Goal: Task Accomplishment & Management: Manage account settings

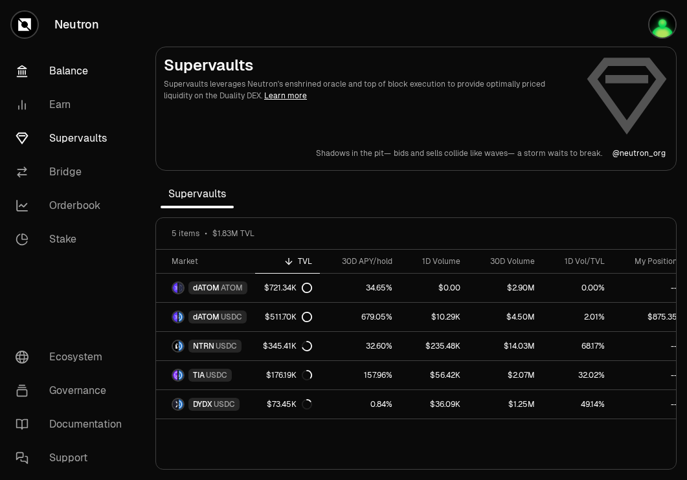
click at [84, 70] on link "Balance" at bounding box center [72, 71] width 135 height 34
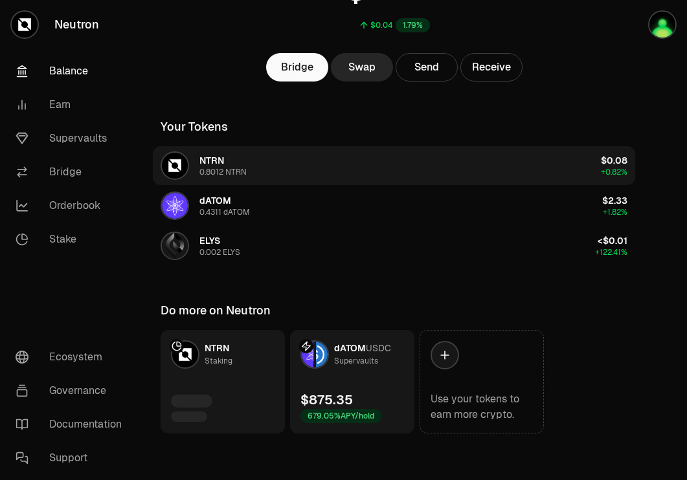
scroll to position [144, 0]
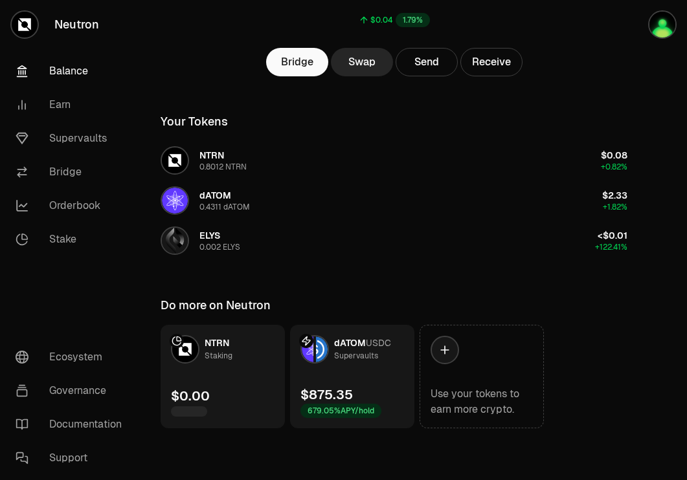
click at [343, 374] on link "dATOM USDC Supervaults $875.35 679.05% APY/hold" at bounding box center [352, 377] width 124 height 104
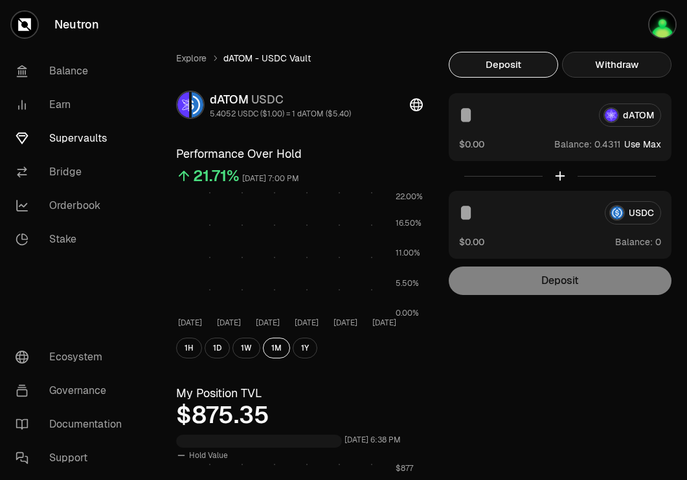
click at [627, 64] on button "Withdraw" at bounding box center [616, 65] width 109 height 26
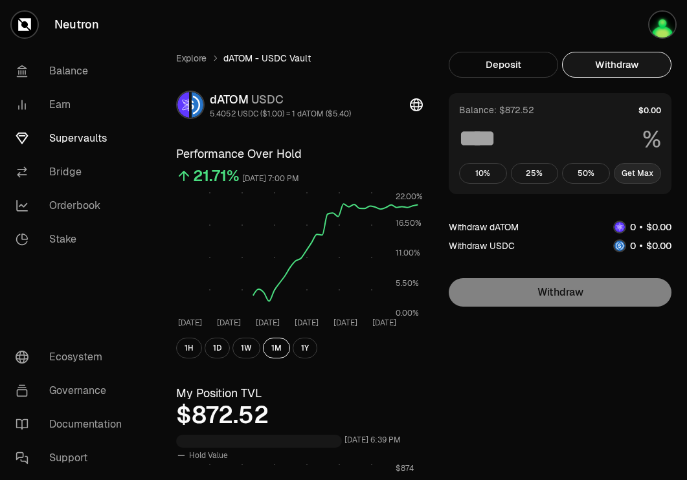
click at [648, 176] on button "Get Max" at bounding box center [638, 173] width 48 height 21
type input "***"
